Goal: Register for event/course

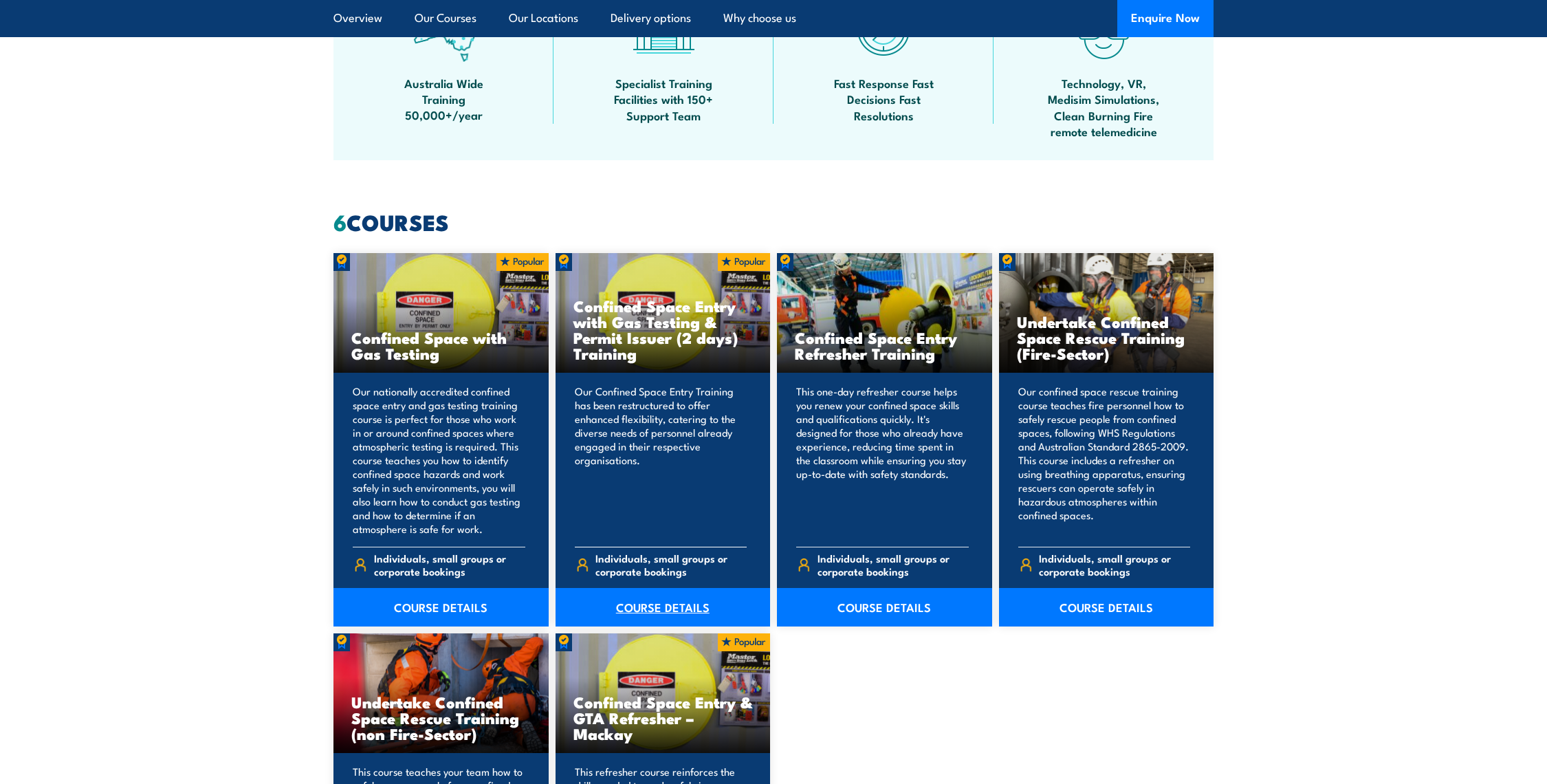
click at [664, 613] on link "COURSE DETAILS" at bounding box center [664, 607] width 215 height 38
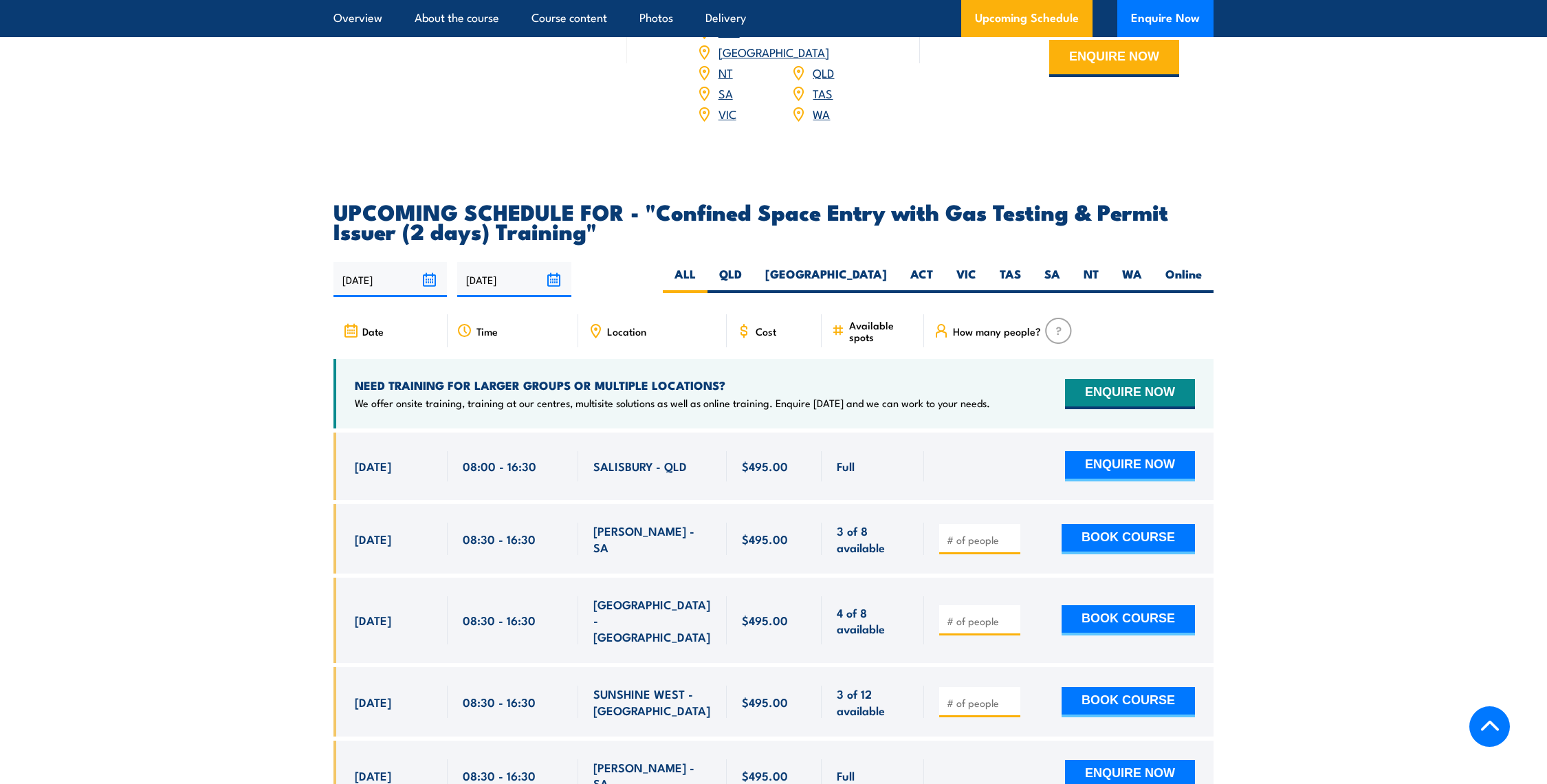
scroll to position [2368, 0]
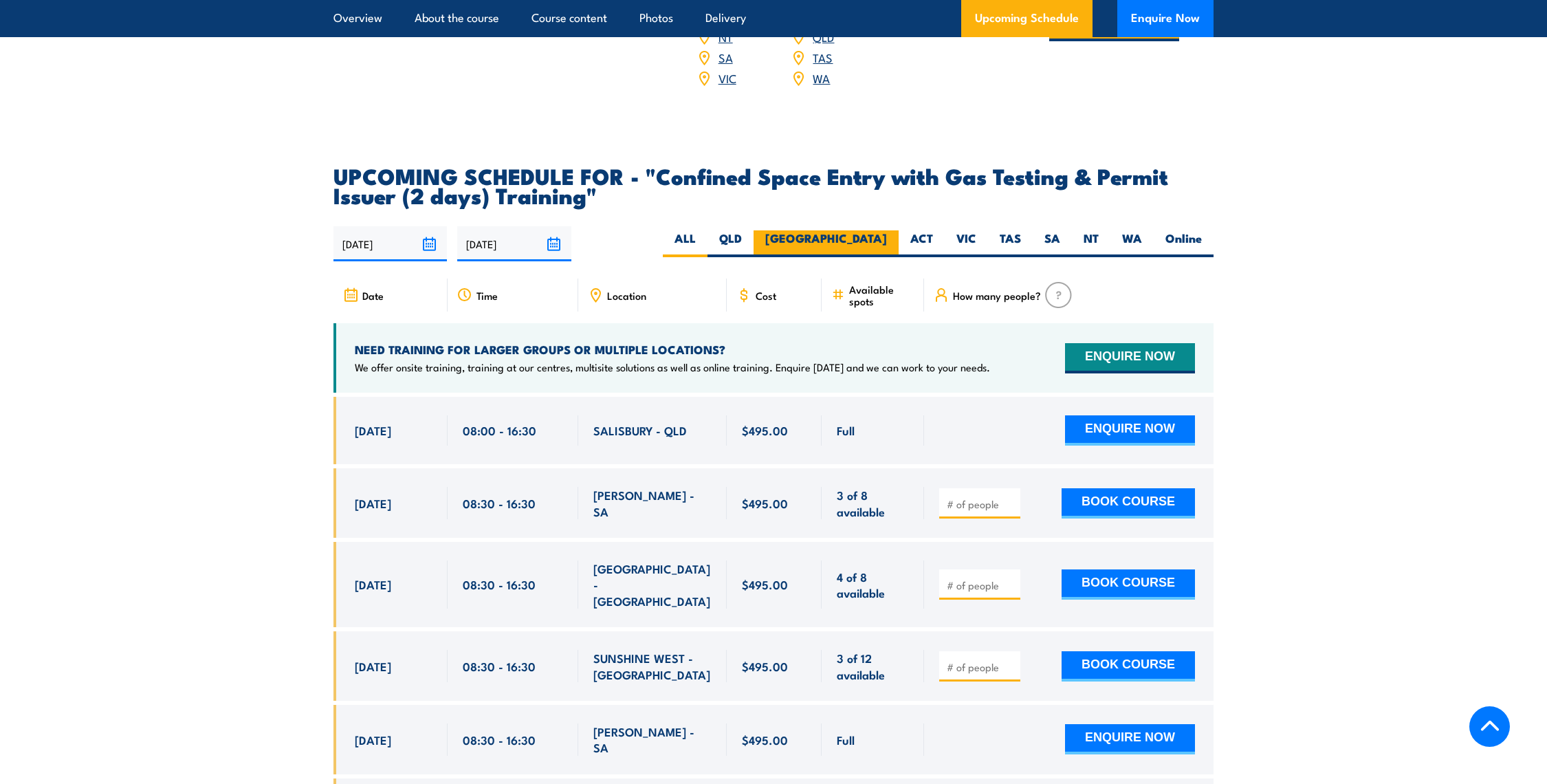
click at [872, 242] on label "[GEOGRAPHIC_DATA]" at bounding box center [826, 243] width 145 height 27
click at [887, 239] on input "[GEOGRAPHIC_DATA]" at bounding box center [892, 235] width 9 height 9
radio input "true"
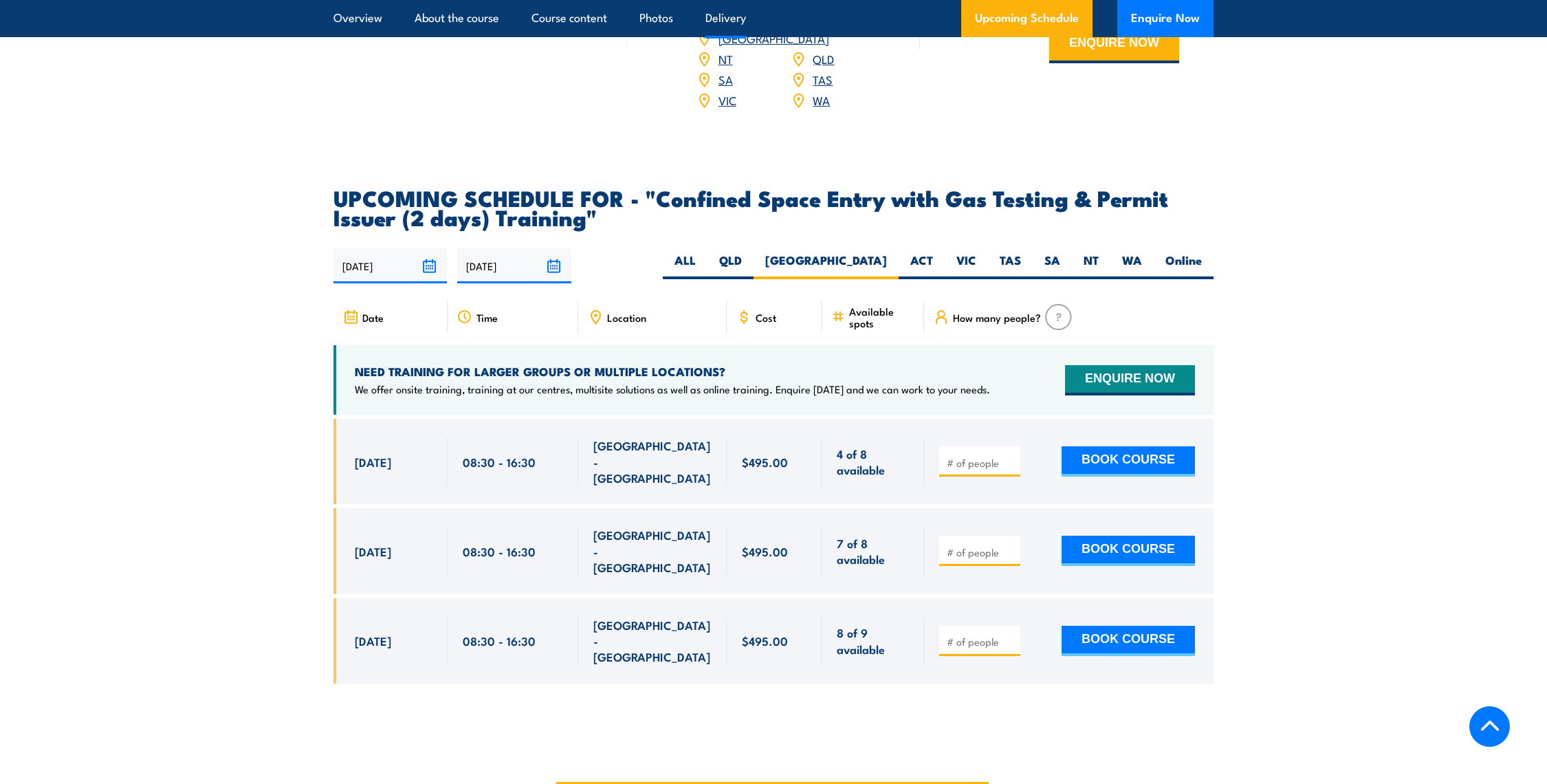
scroll to position [2070, 0]
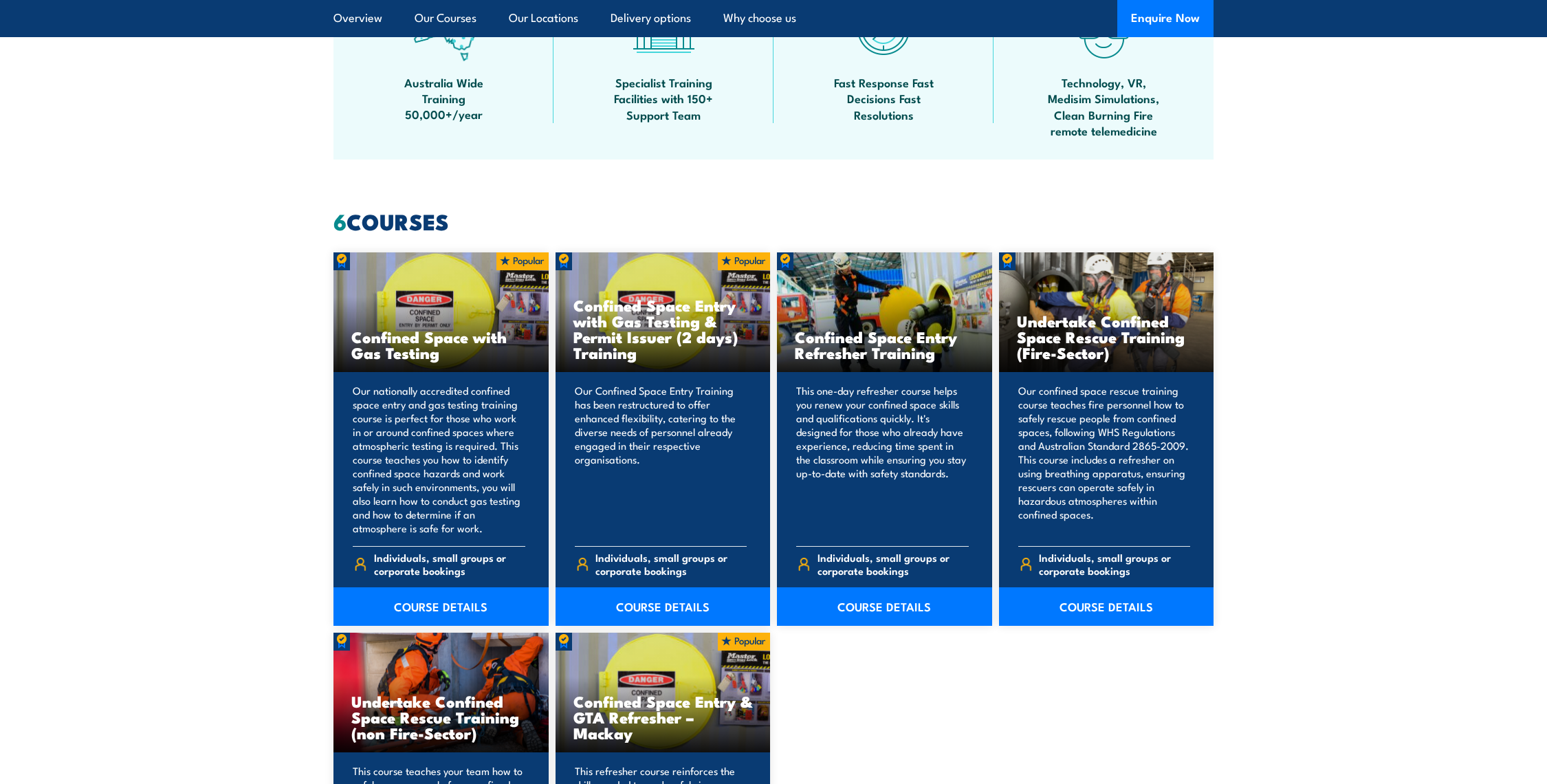
scroll to position [1042, 0]
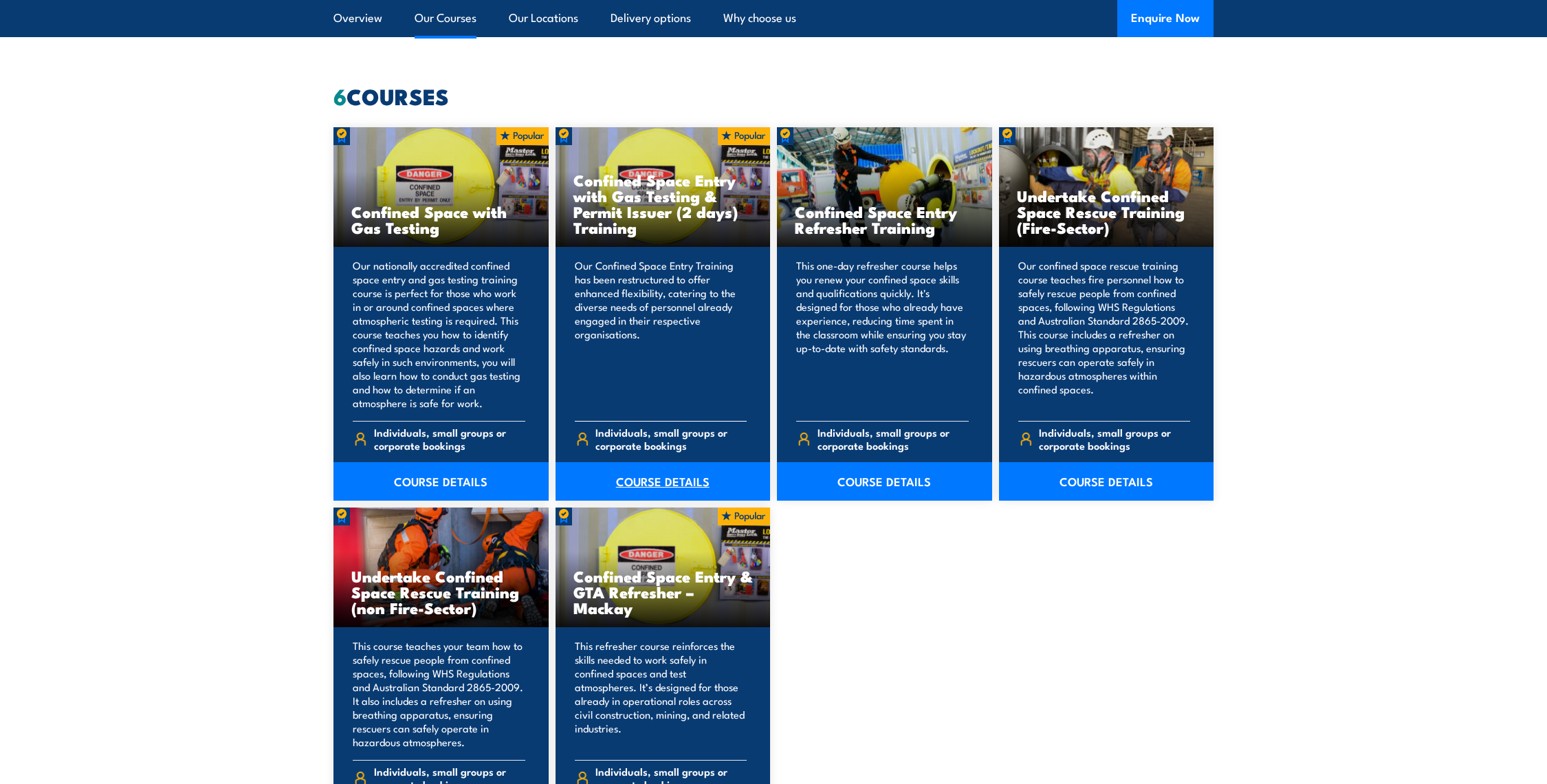
click at [690, 470] on link "COURSE DETAILS" at bounding box center [664, 481] width 215 height 38
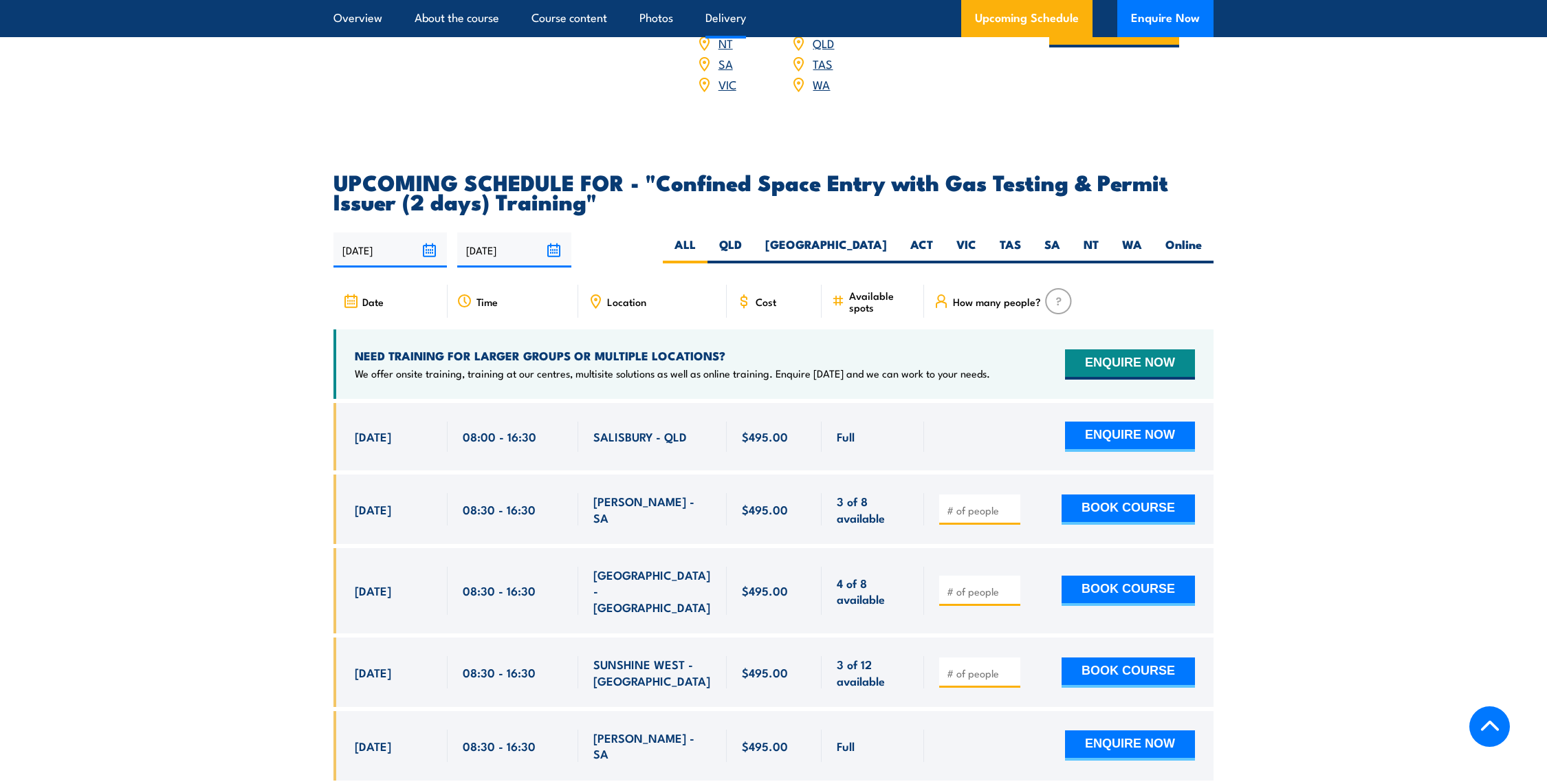
scroll to position [2368, 0]
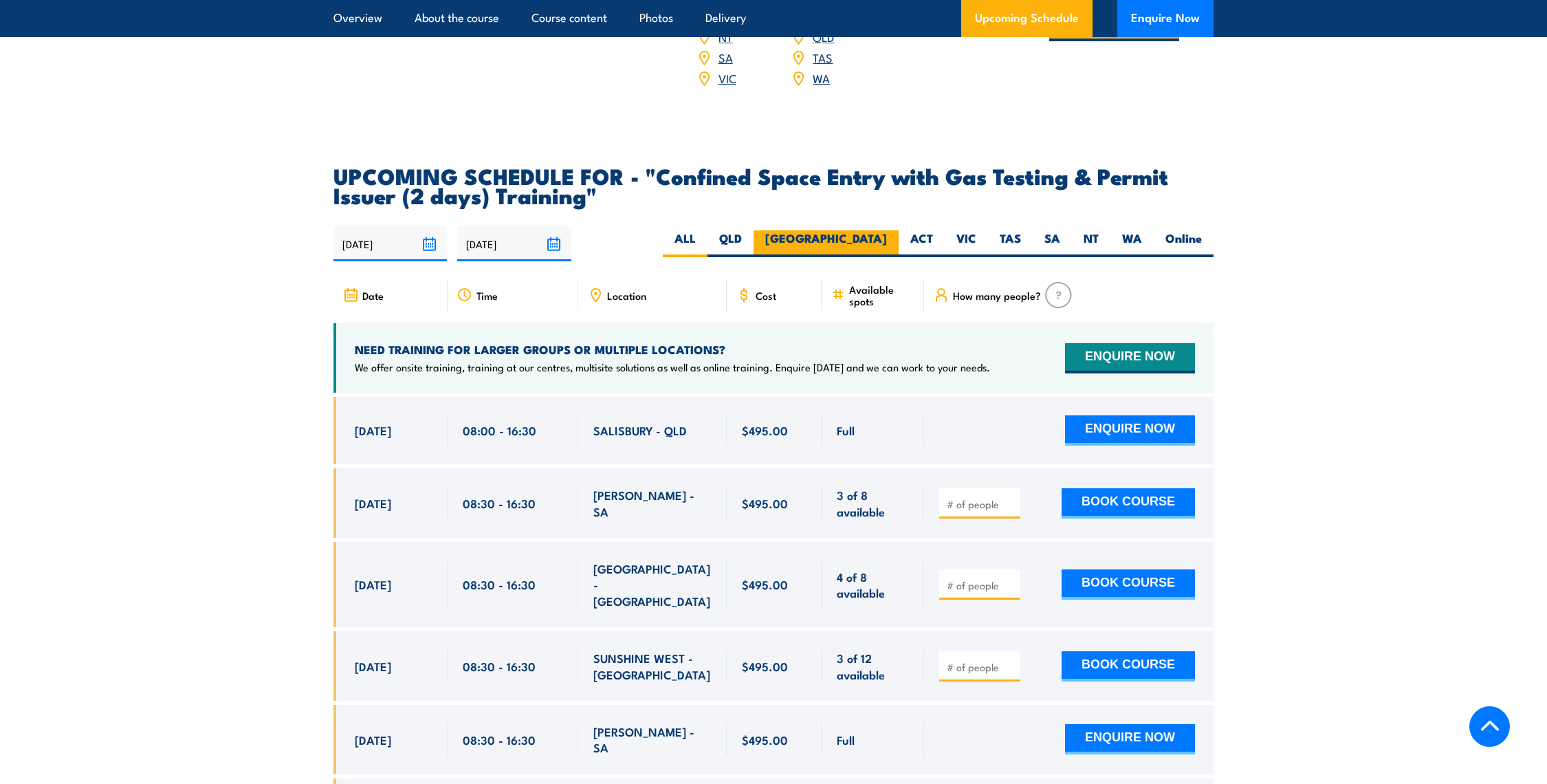
click at [883, 230] on label "[GEOGRAPHIC_DATA]" at bounding box center [826, 243] width 145 height 27
click at [887, 230] on input "[GEOGRAPHIC_DATA]" at bounding box center [892, 235] width 9 height 9
radio input "true"
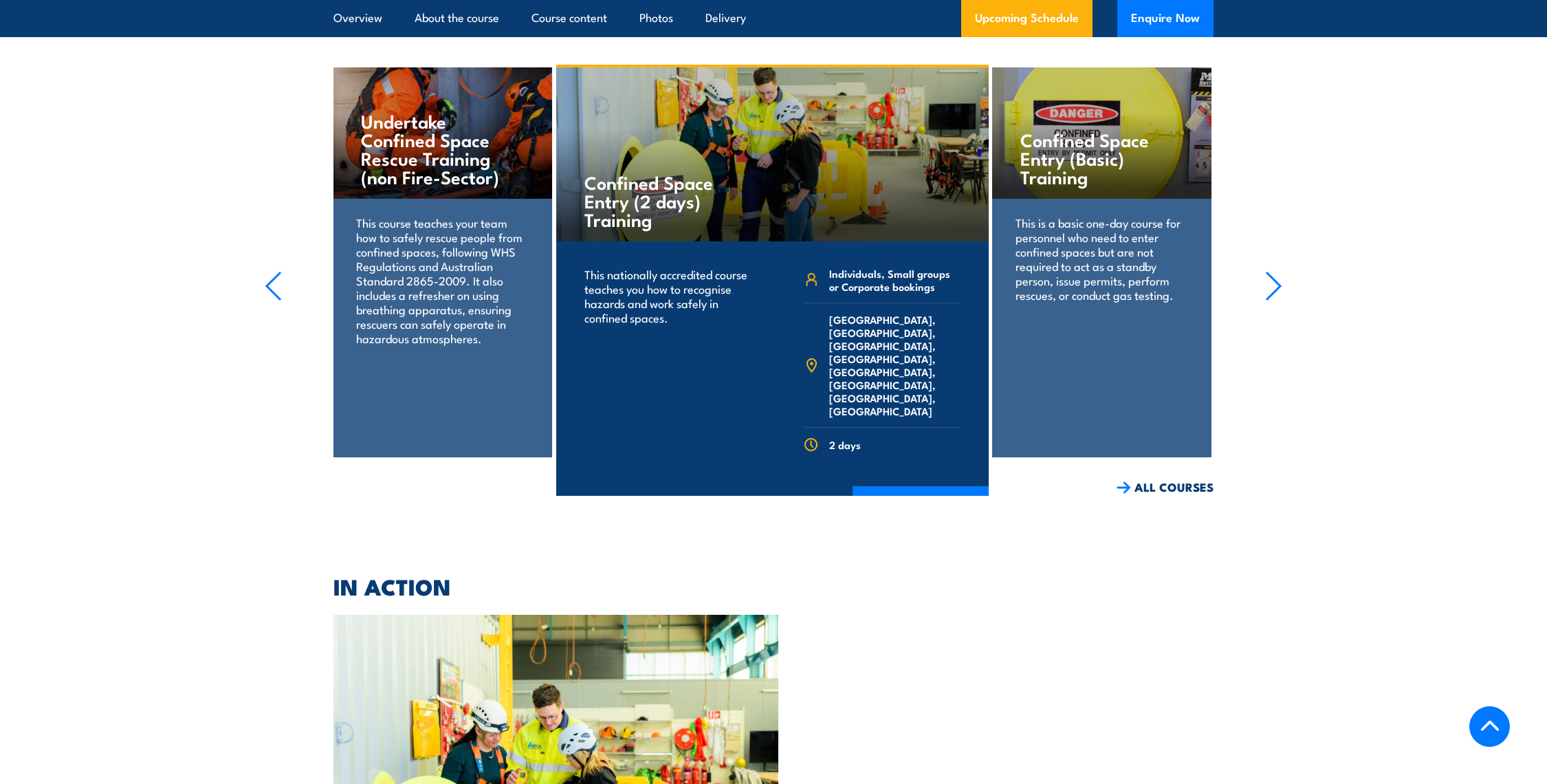
scroll to position [3445, 0]
